Goal: Check status: Check status

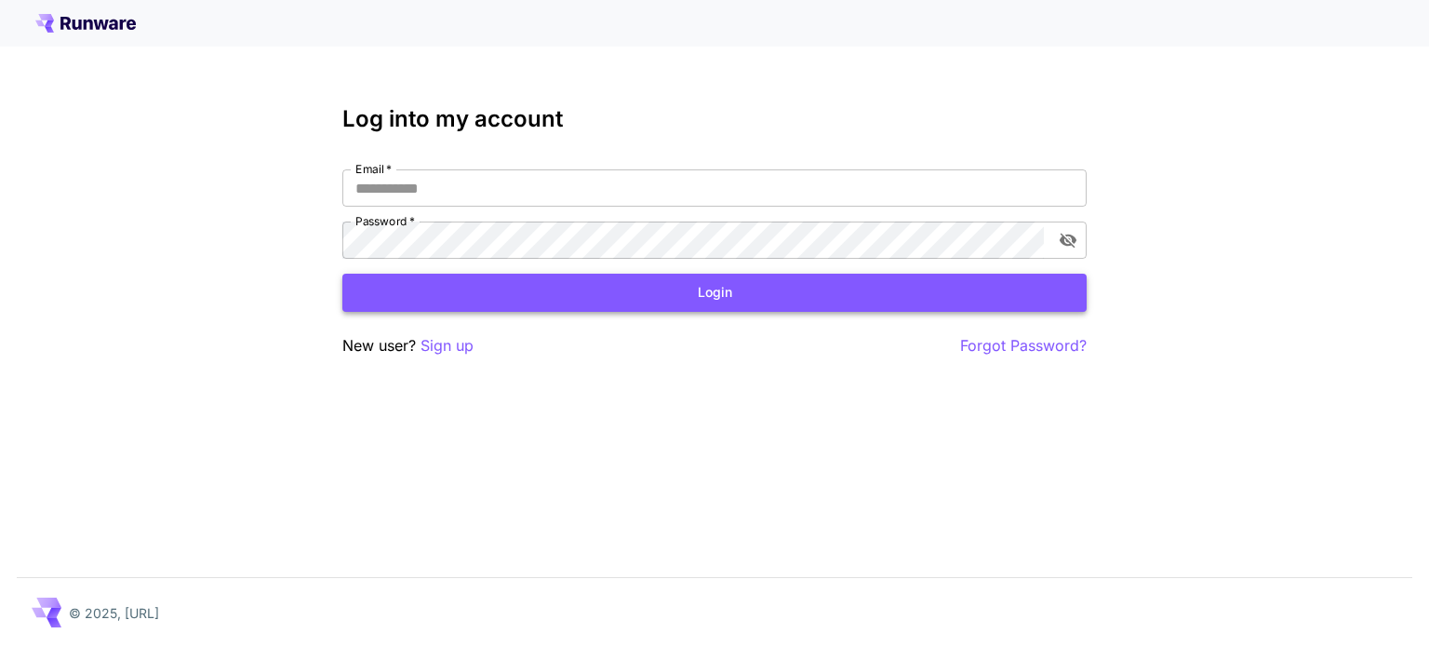
type input "*********"
click at [625, 308] on button "Login" at bounding box center [714, 293] width 744 height 38
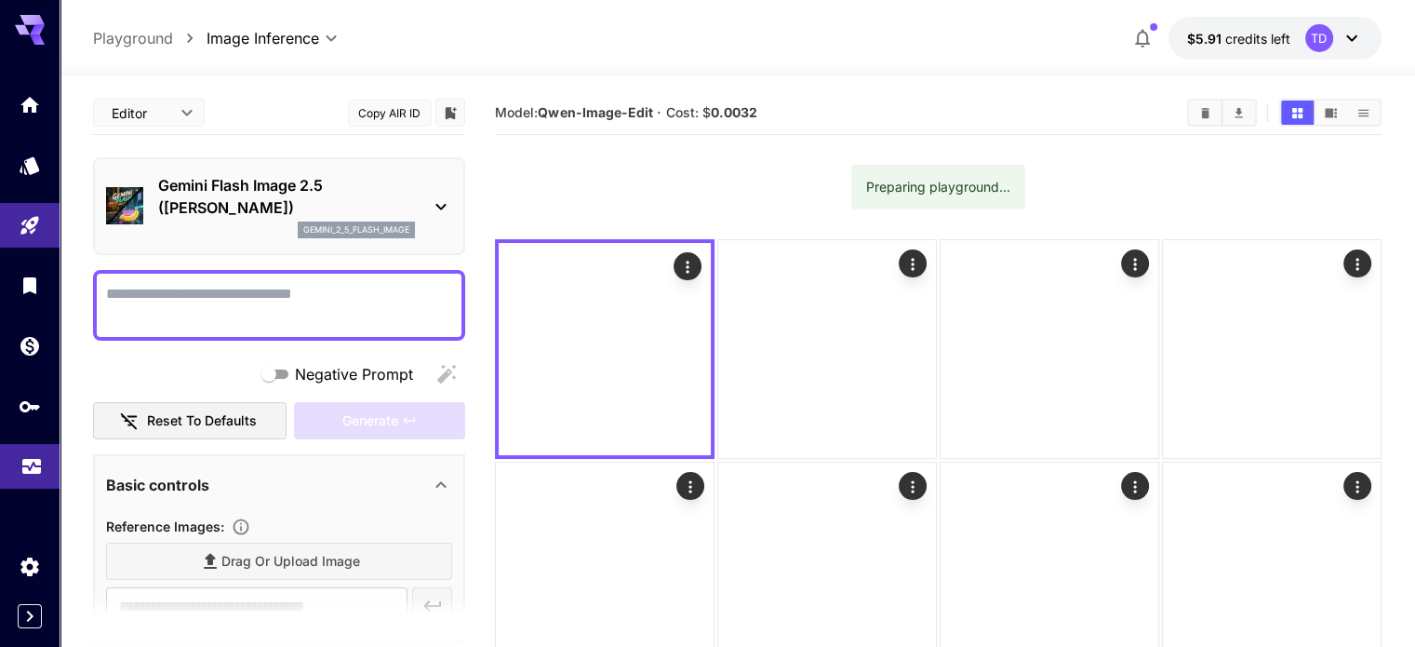
click at [36, 472] on icon "Usage" at bounding box center [31, 460] width 22 height 22
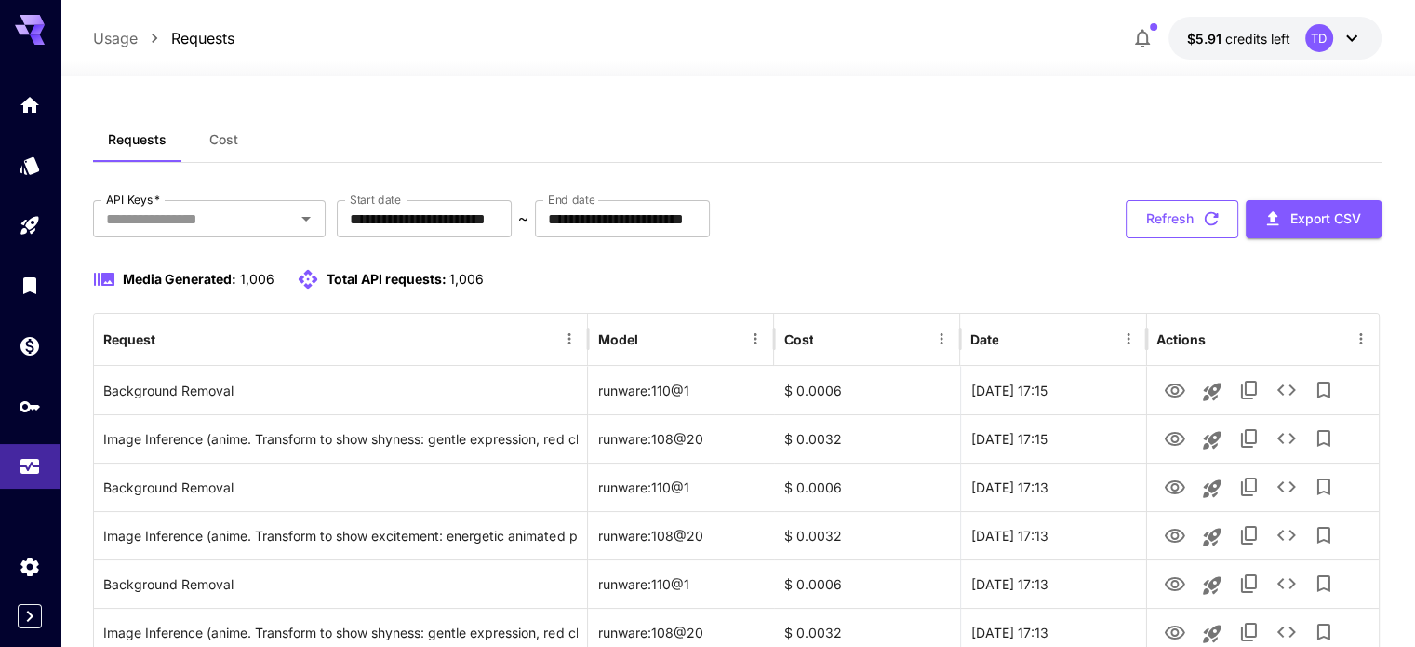
click at [1213, 222] on icon "button" at bounding box center [1211, 219] width 14 height 14
click at [1210, 222] on icon "button" at bounding box center [1211, 218] width 20 height 20
click at [1043, 235] on div "**********" at bounding box center [737, 219] width 1288 height 38
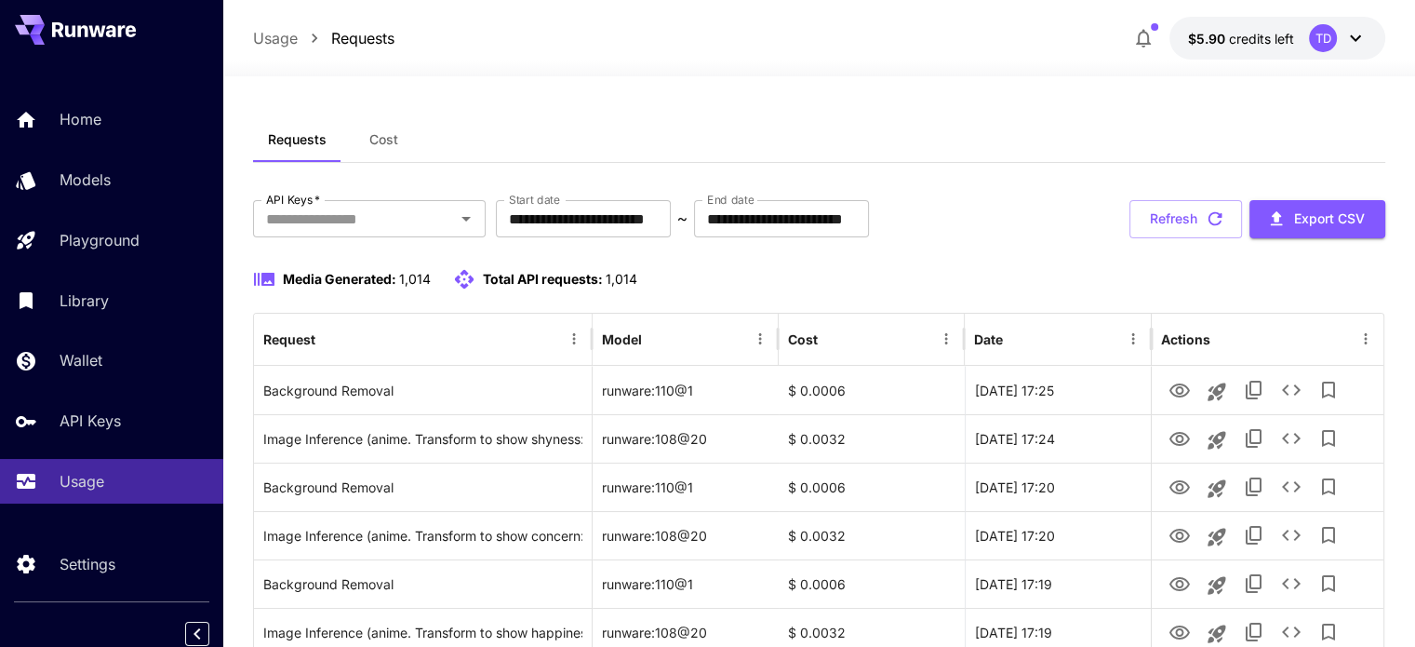
click at [1212, 224] on icon "button" at bounding box center [1216, 219] width 14 height 14
click at [1226, 222] on button "Refresh" at bounding box center [1186, 219] width 113 height 38
click at [1213, 218] on icon "button" at bounding box center [1215, 218] width 20 height 20
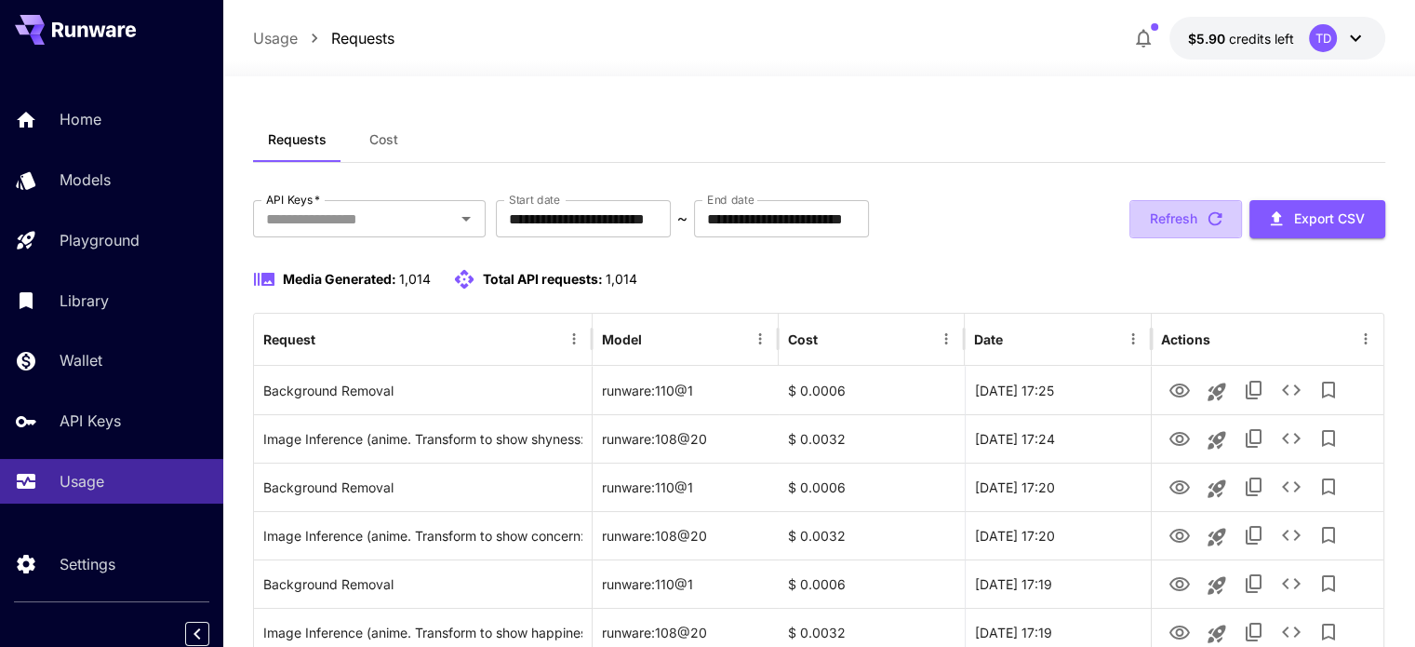
click at [1182, 220] on button "Refresh" at bounding box center [1186, 219] width 113 height 38
click at [1207, 219] on icon "button" at bounding box center [1215, 218] width 20 height 20
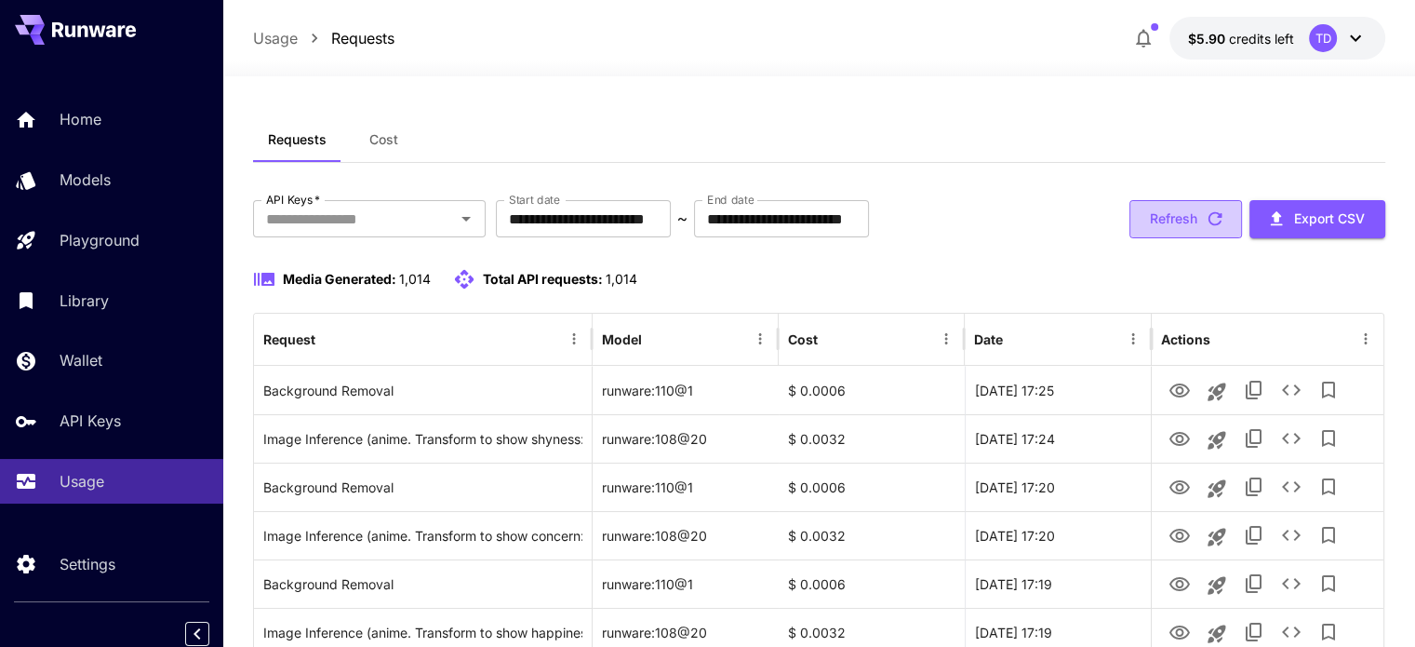
click at [1205, 221] on icon "button" at bounding box center [1215, 218] width 20 height 20
click at [1207, 229] on button "Refresh" at bounding box center [1186, 219] width 113 height 38
click at [1197, 229] on button "Refresh" at bounding box center [1186, 219] width 113 height 38
click at [1222, 222] on icon "button" at bounding box center [1215, 218] width 20 height 20
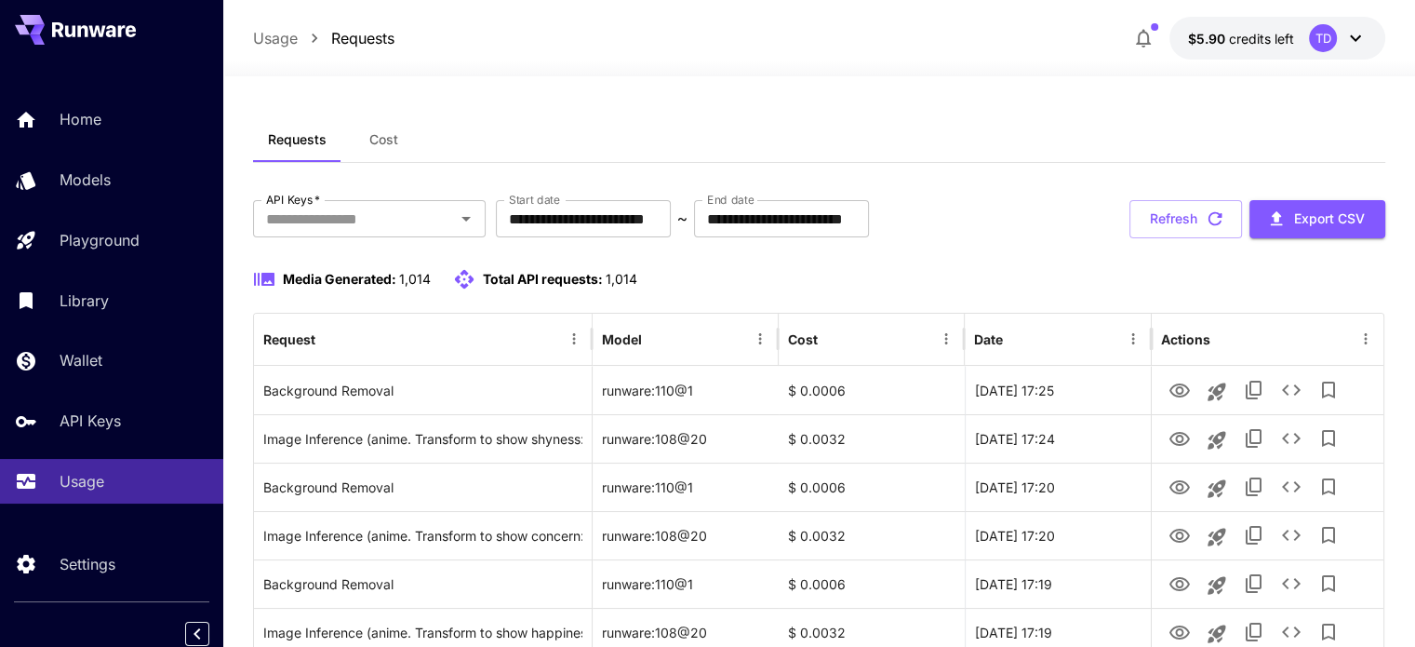
click at [1222, 222] on icon "button" at bounding box center [1215, 218] width 20 height 20
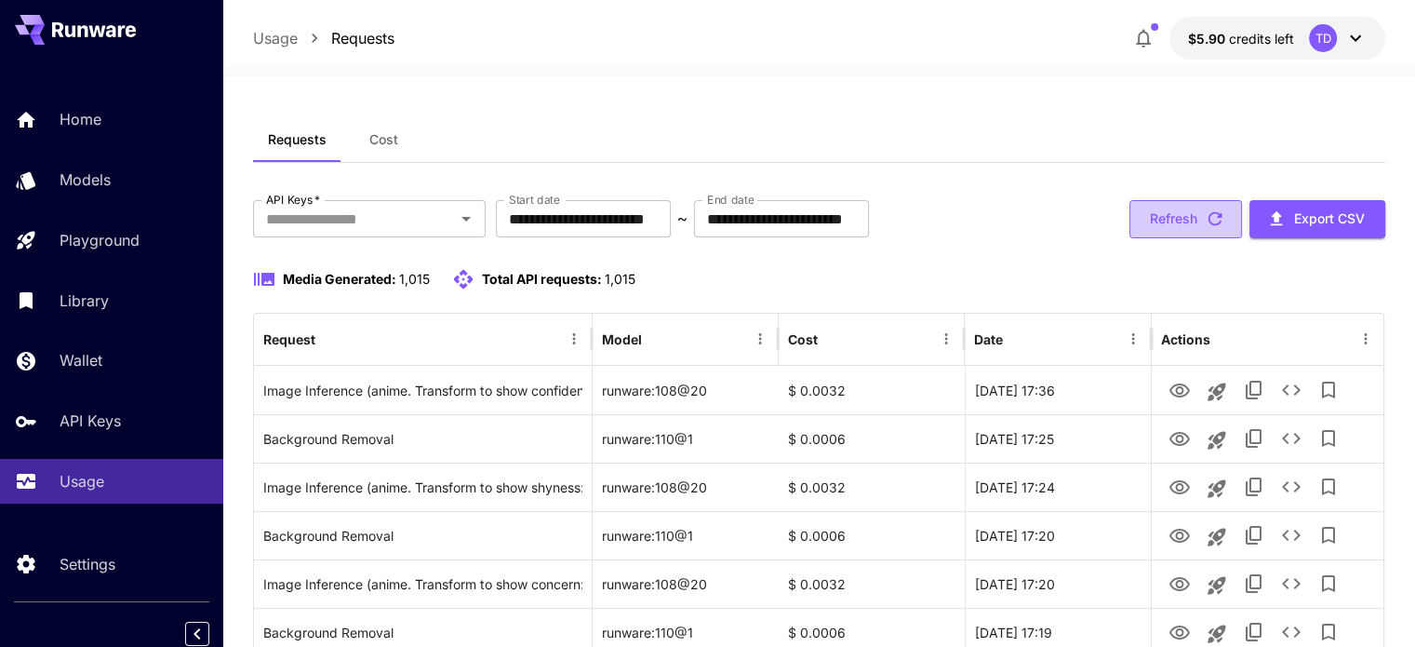
click at [1214, 222] on icon "button" at bounding box center [1215, 218] width 20 height 20
click at [1202, 223] on button "Refresh" at bounding box center [1186, 219] width 113 height 38
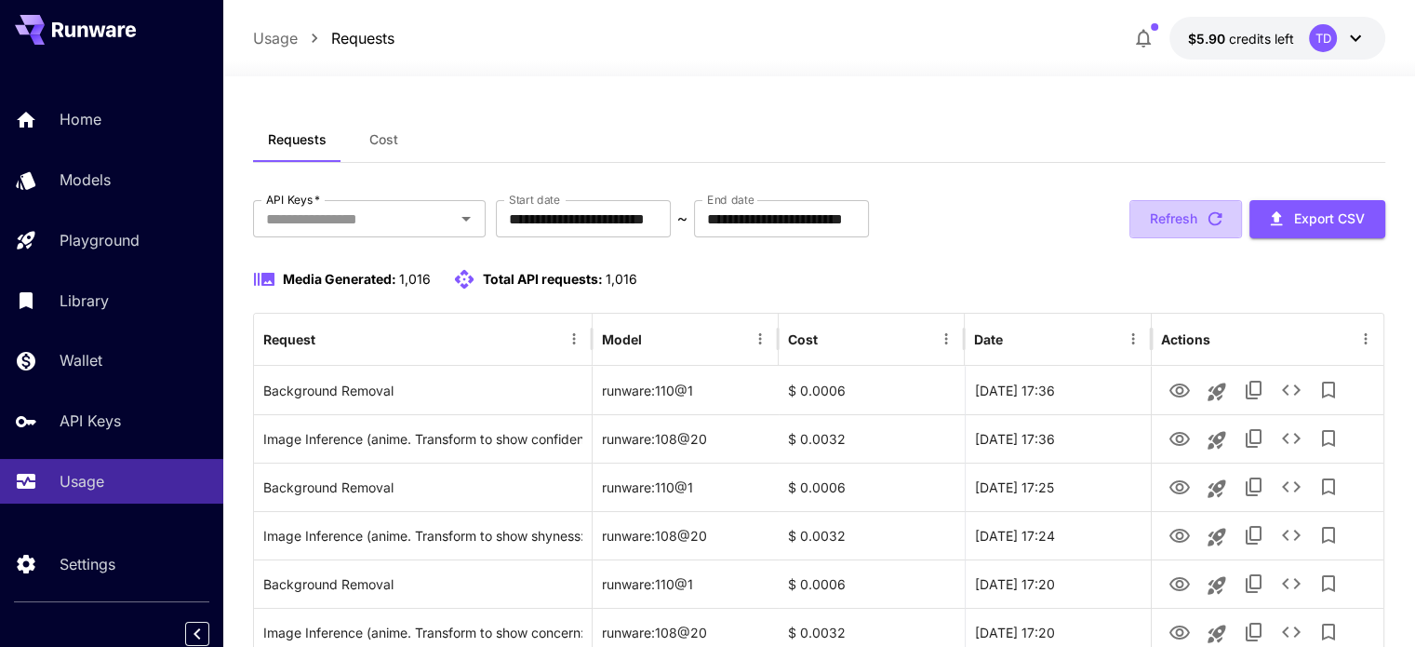
click at [1202, 223] on button "Refresh" at bounding box center [1186, 219] width 113 height 38
click at [1191, 225] on button "Refresh" at bounding box center [1186, 219] width 113 height 38
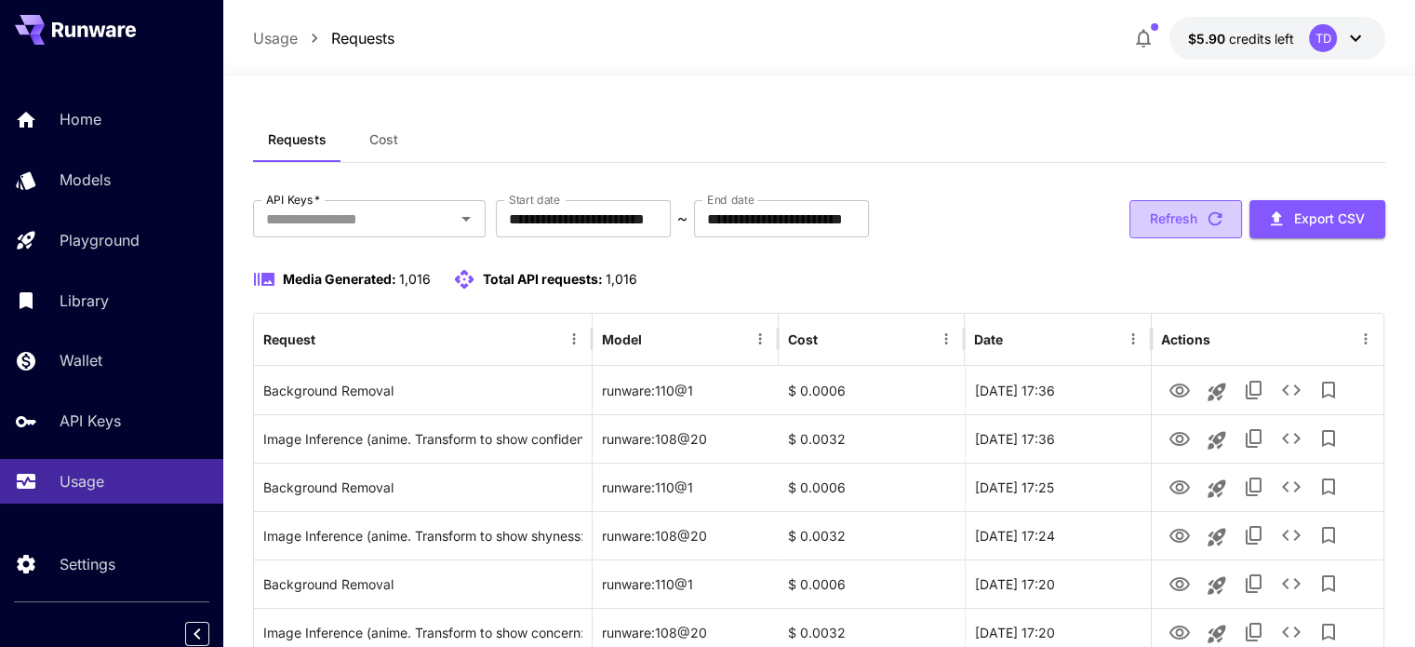
click at [1209, 224] on icon "button" at bounding box center [1215, 218] width 20 height 20
click at [1205, 226] on icon "button" at bounding box center [1215, 218] width 20 height 20
click at [1046, 118] on div "Requests Cost" at bounding box center [819, 140] width 1132 height 46
